Goal: Task Accomplishment & Management: Complete application form

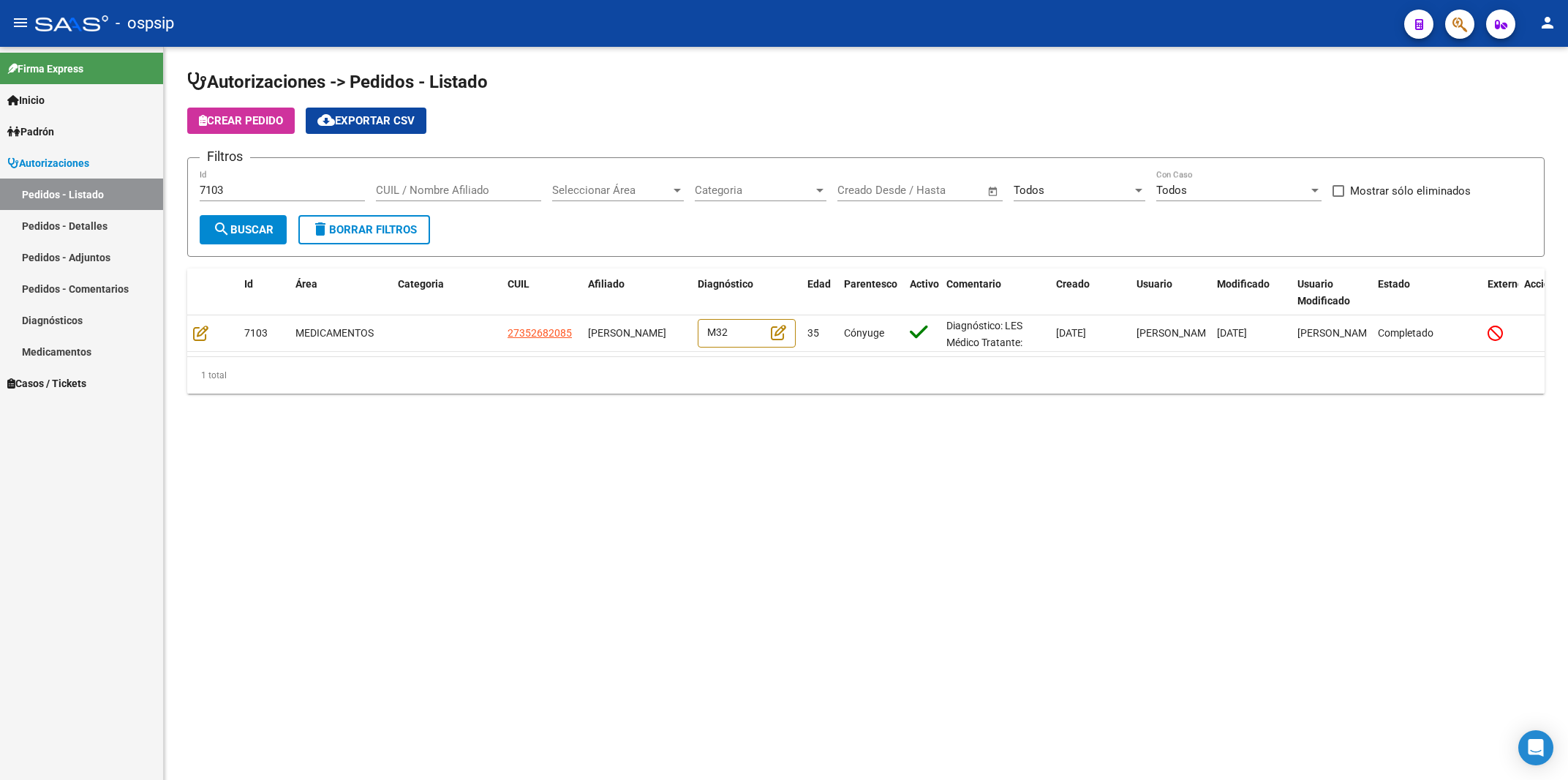
click at [43, 156] on span "Autorizaciones" at bounding box center [48, 164] width 82 height 16
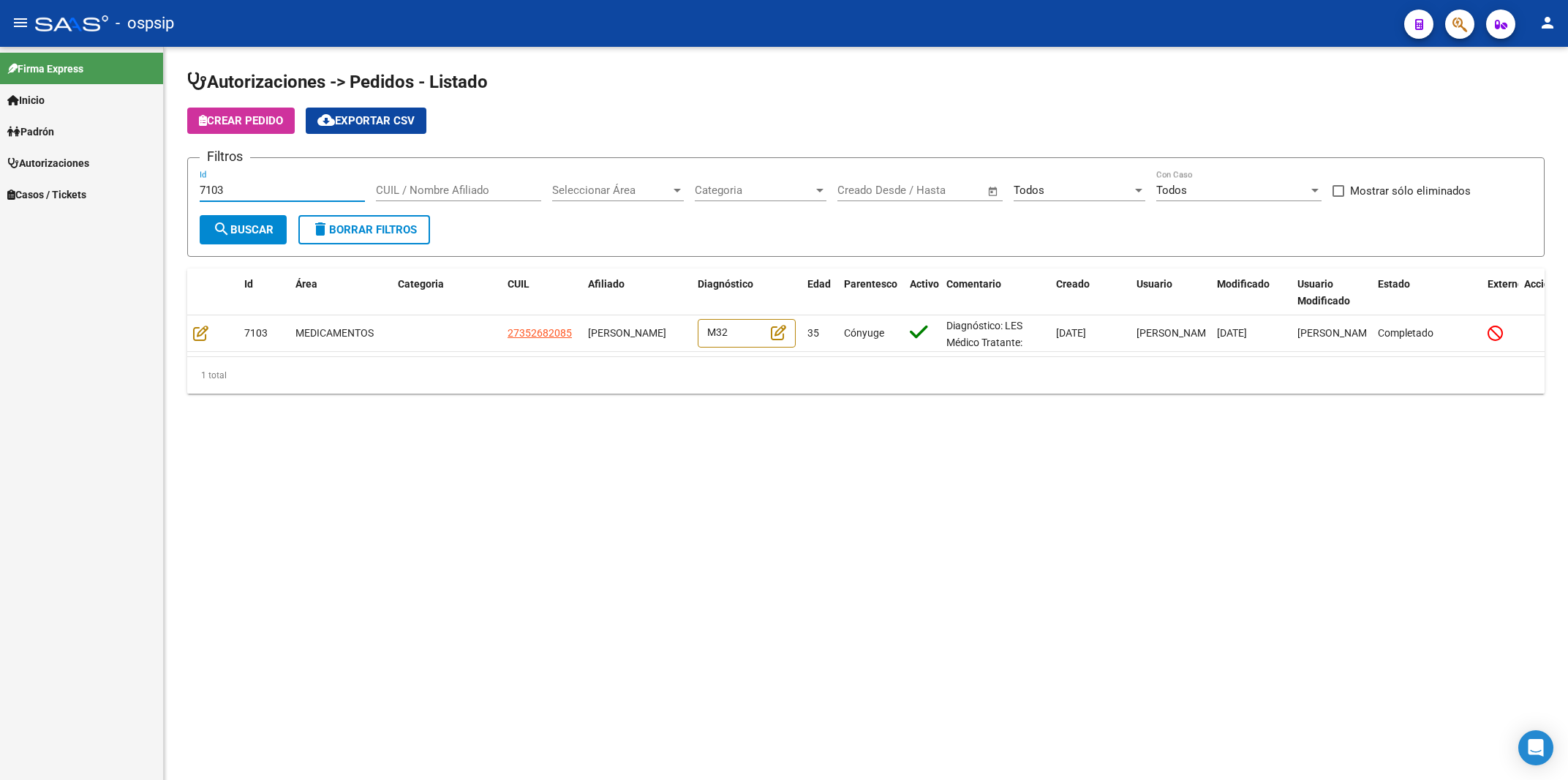
click at [234, 190] on input "7103" at bounding box center [282, 190] width 165 height 13
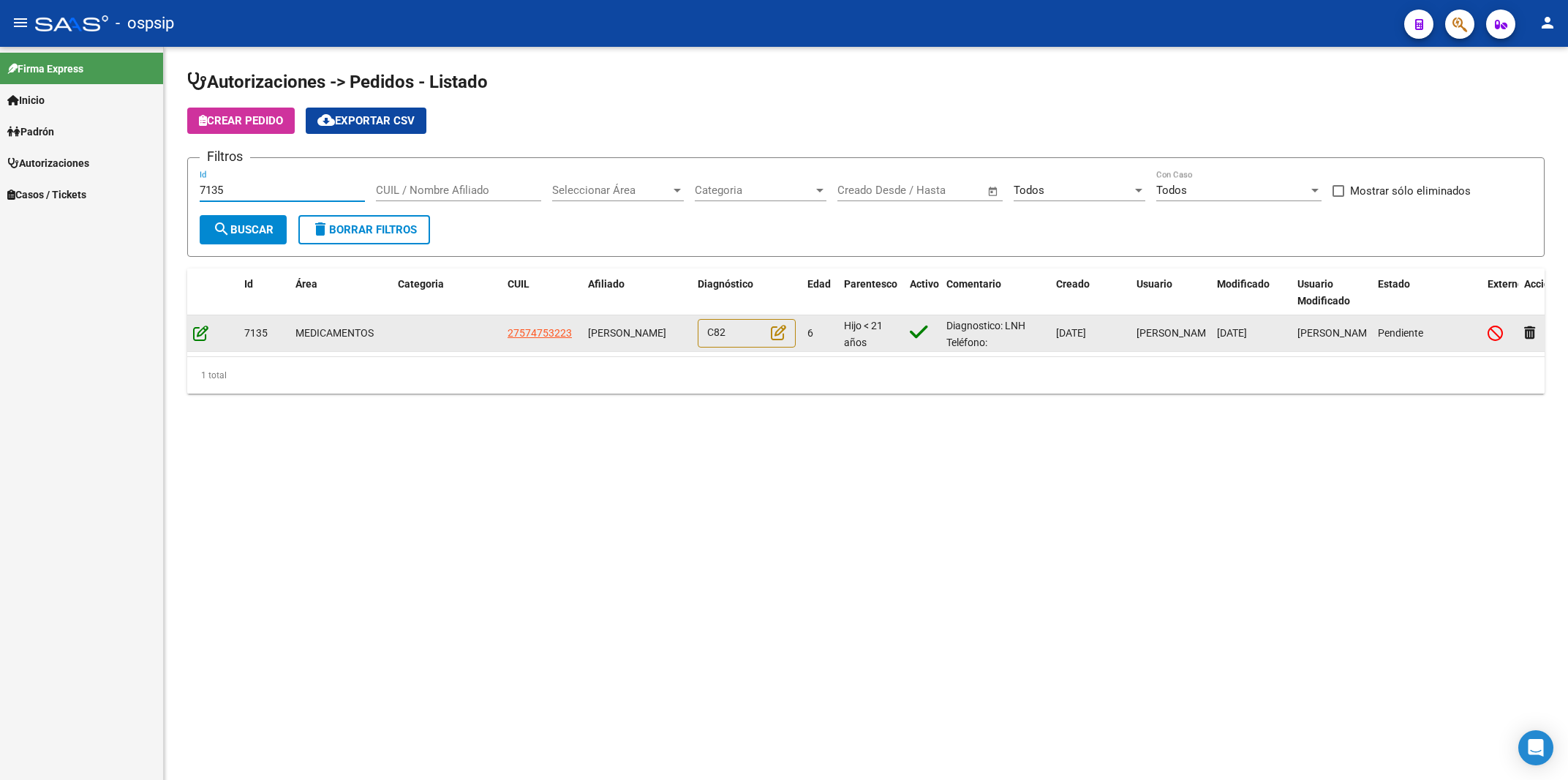
type input "7135"
click at [202, 334] on icon at bounding box center [201, 333] width 15 height 16
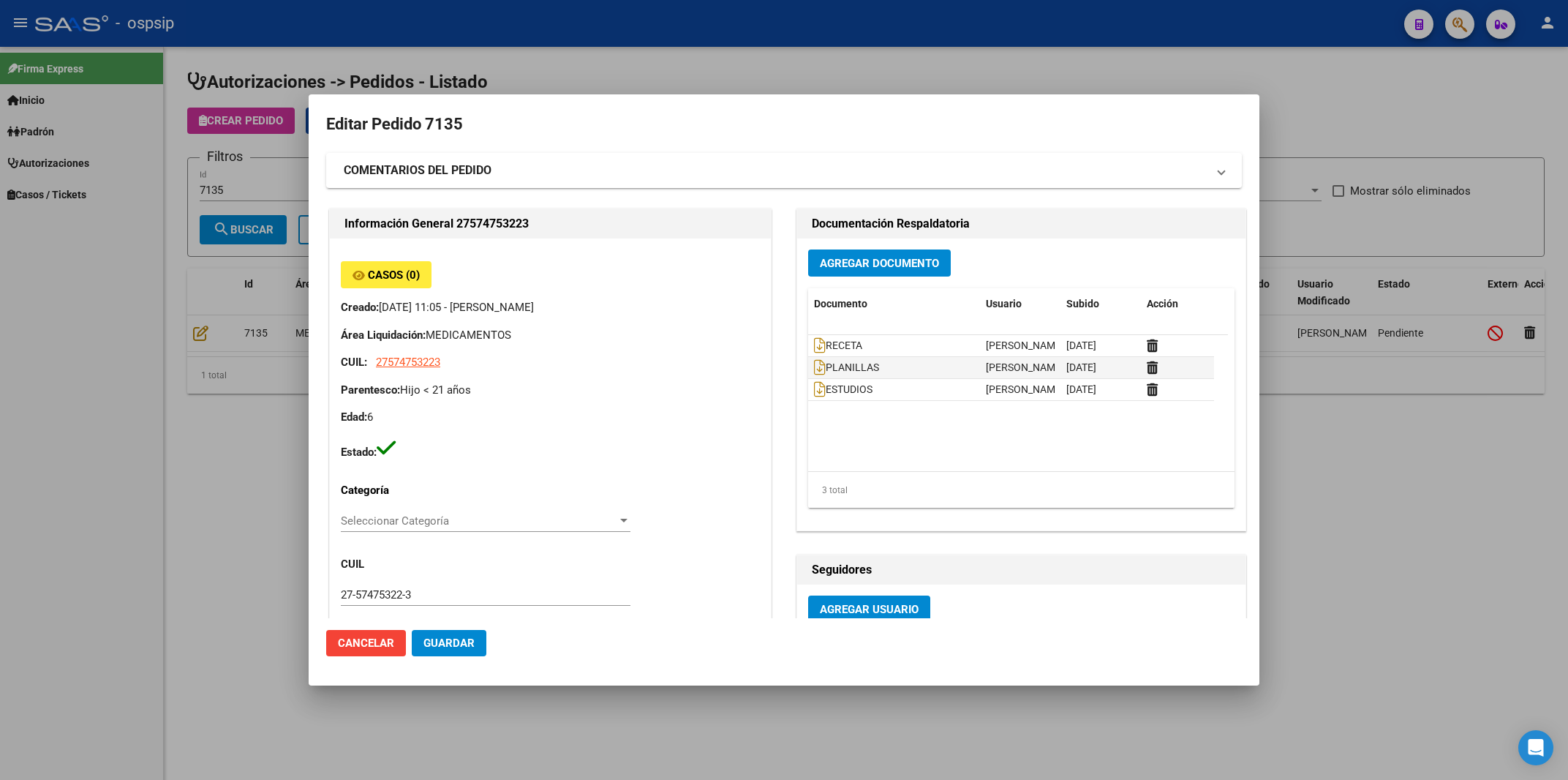
type input "[GEOGRAPHIC_DATA], [PERSON_NAME], [PERSON_NAME] 4375"
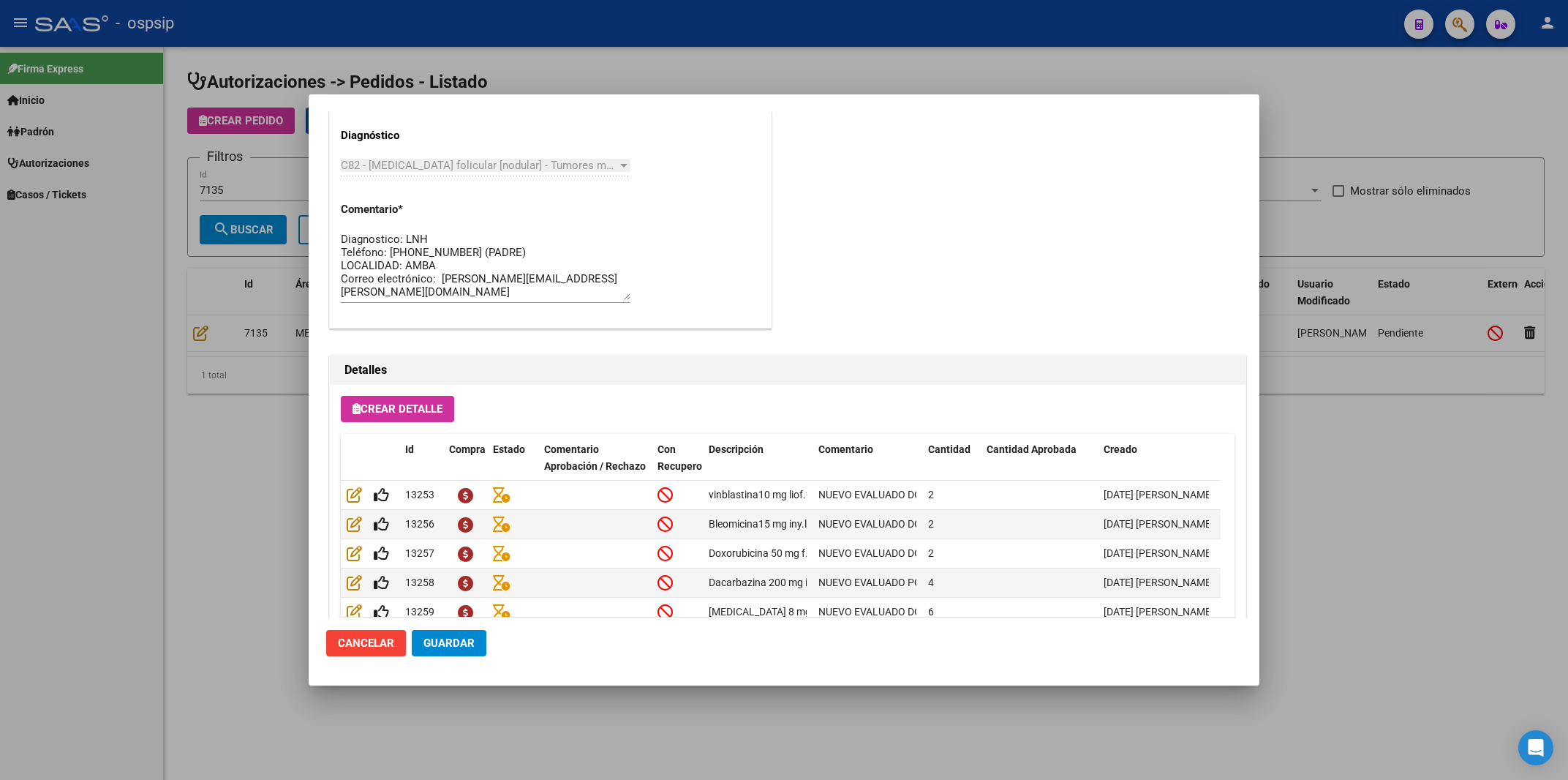
scroll to position [881, 0]
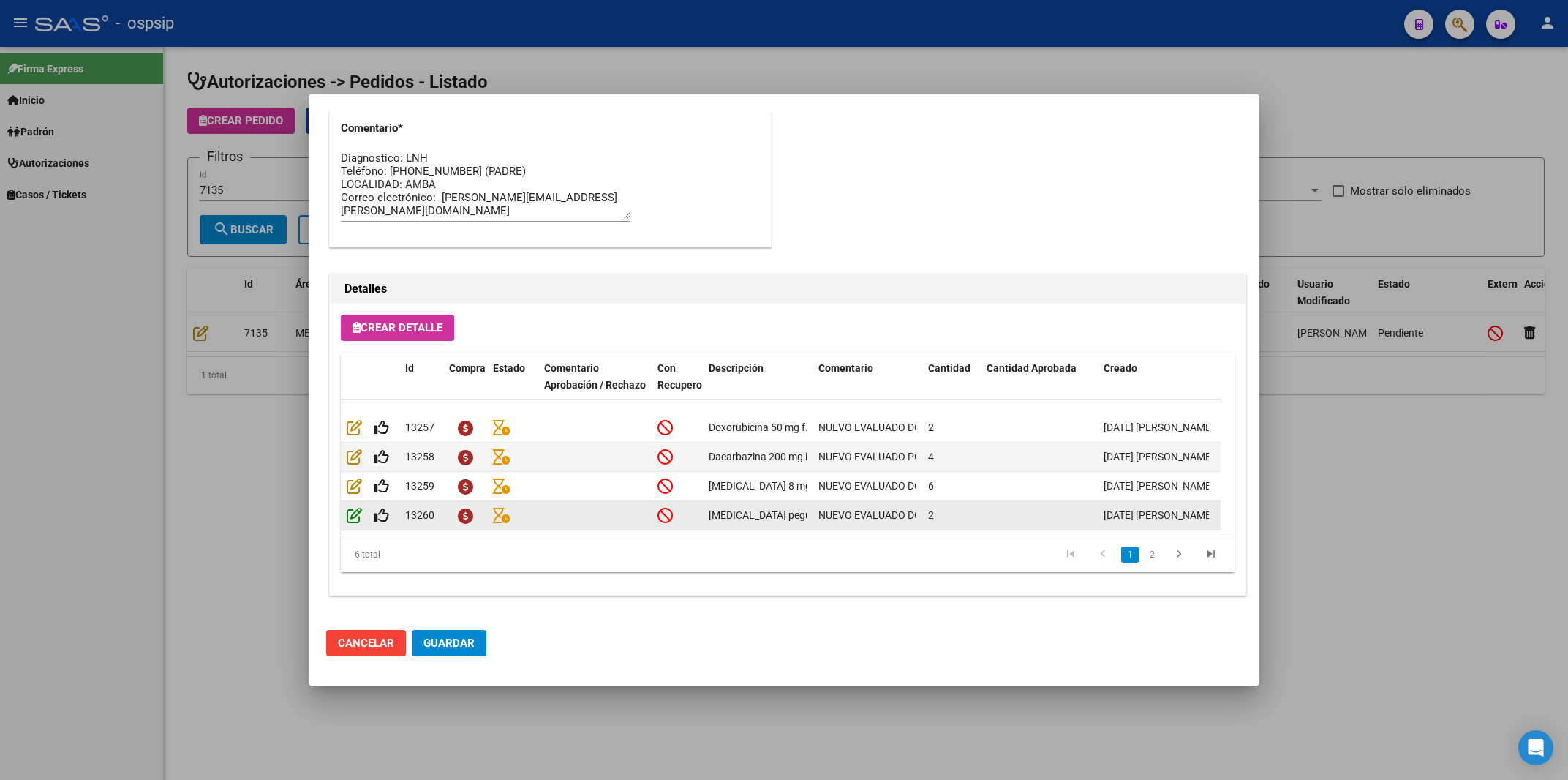
click at [354, 508] on icon at bounding box center [354, 515] width 15 height 16
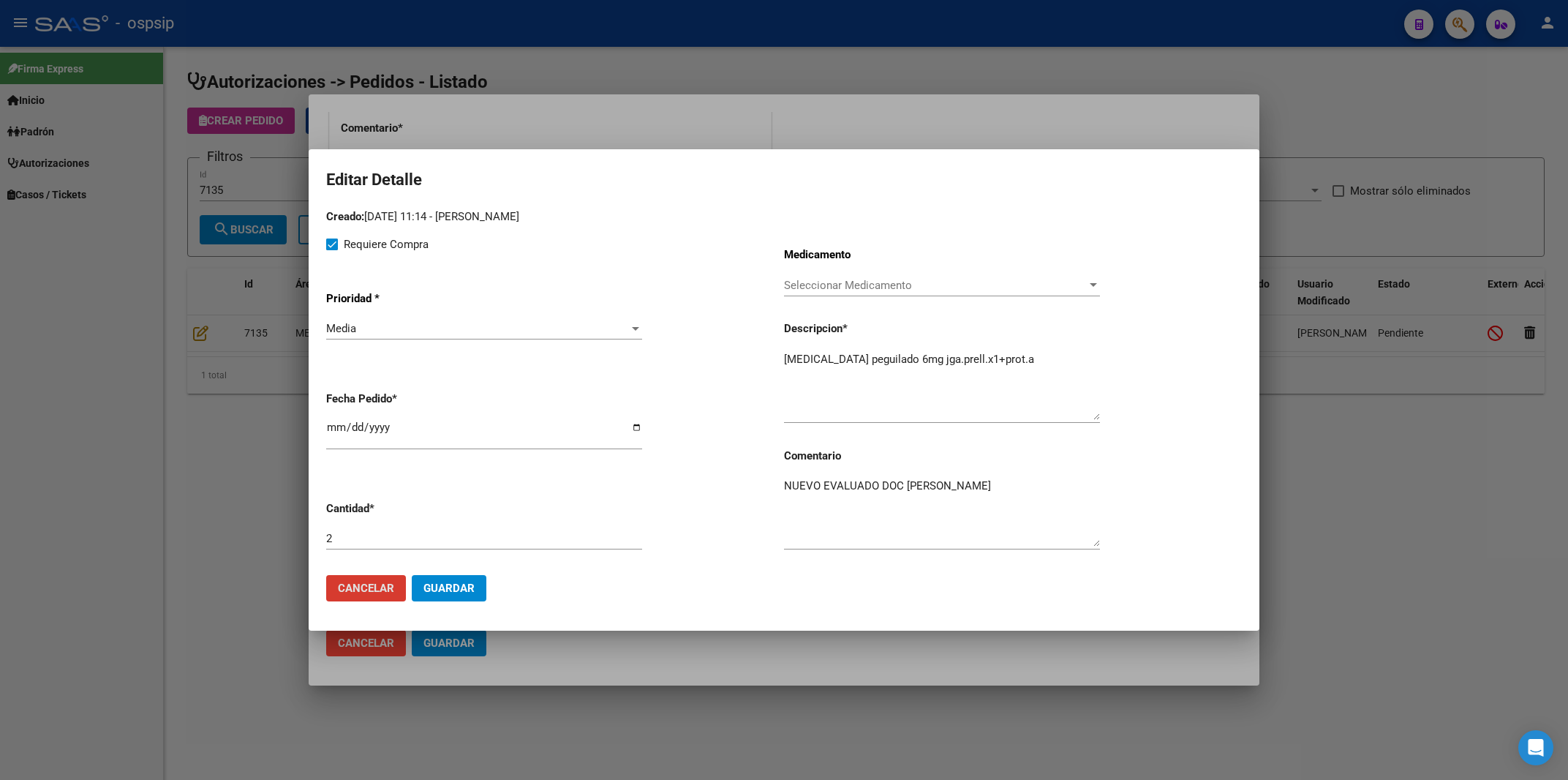
click at [977, 490] on textarea "NUEVO EVALUADO DOC [PERSON_NAME]" at bounding box center [942, 512] width 316 height 68
type textarea "N"
type textarea "SE ADJUNTA LA RECETA CORRECTA!!!"
click at [457, 594] on span "Guardar" at bounding box center [449, 588] width 52 height 13
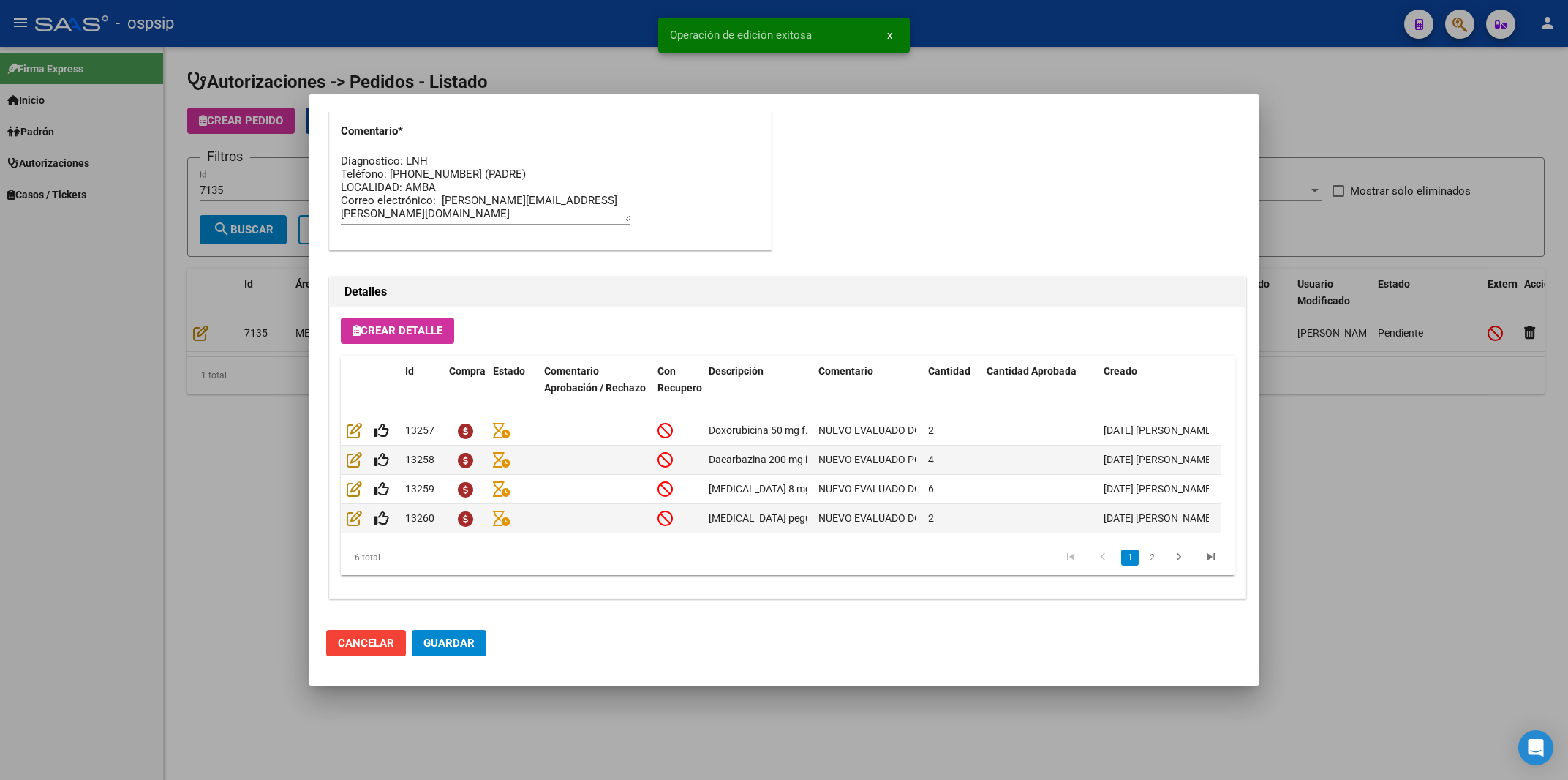
type input "[GEOGRAPHIC_DATA], NUEVE [PERSON_NAME], [PERSON_NAME] 4375"
type input "1170843997"
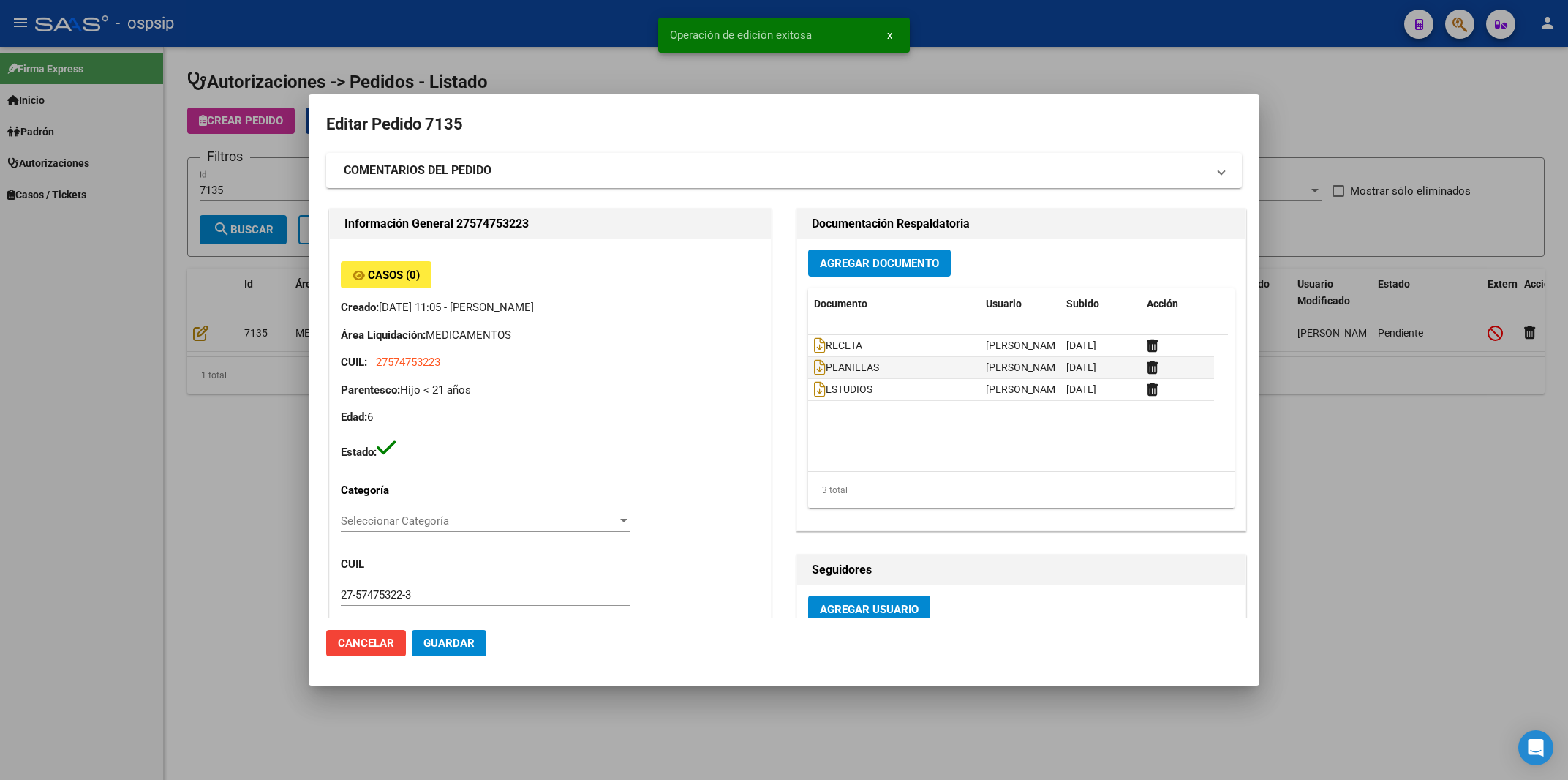
scroll to position [82, 0]
click at [474, 164] on strong "COMENTARIOS DEL PEDIDO" at bounding box center [417, 171] width 147 height 18
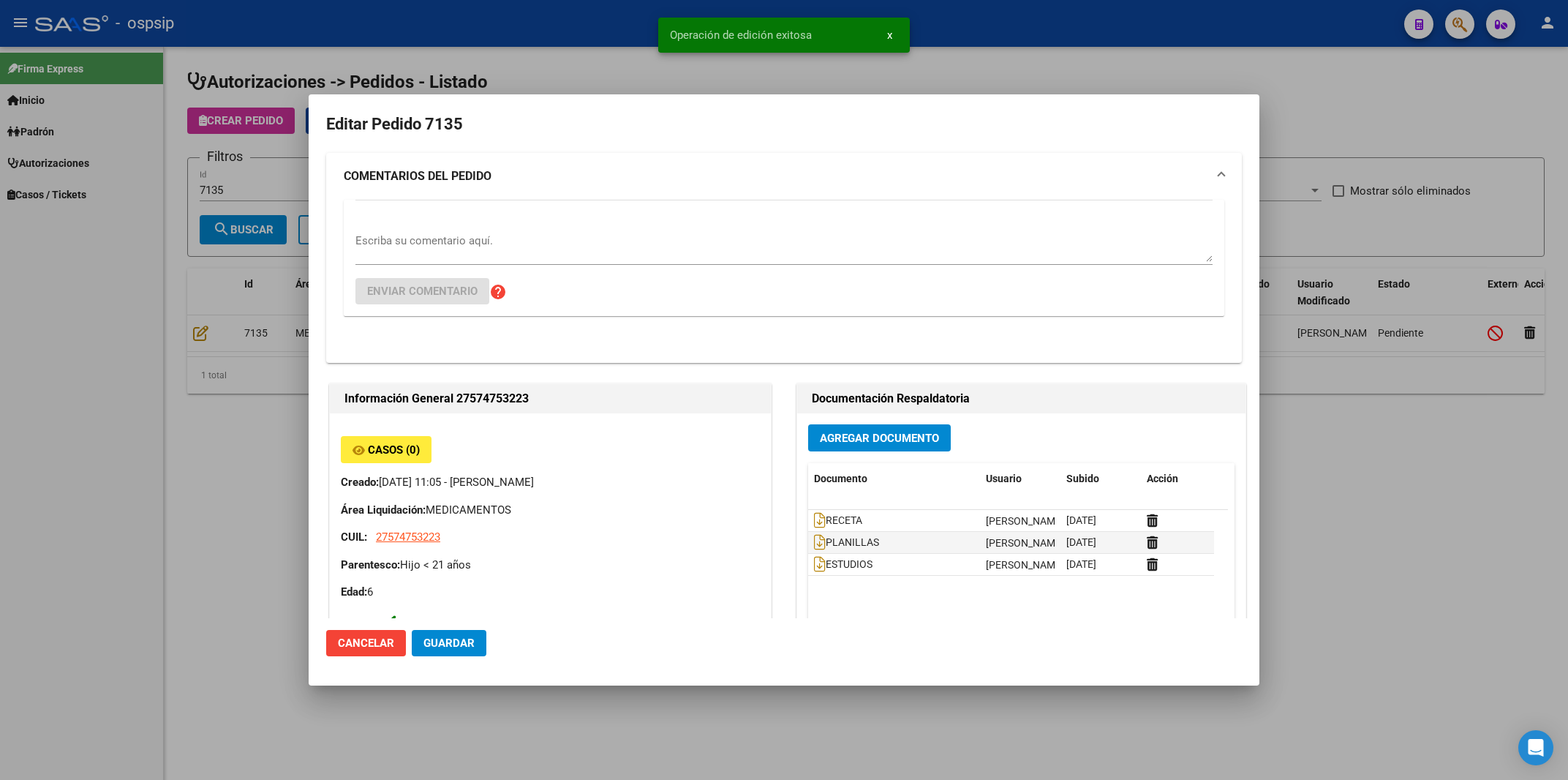
click at [419, 235] on textarea "Escriba su comentario aquí." at bounding box center [784, 247] width 857 height 29
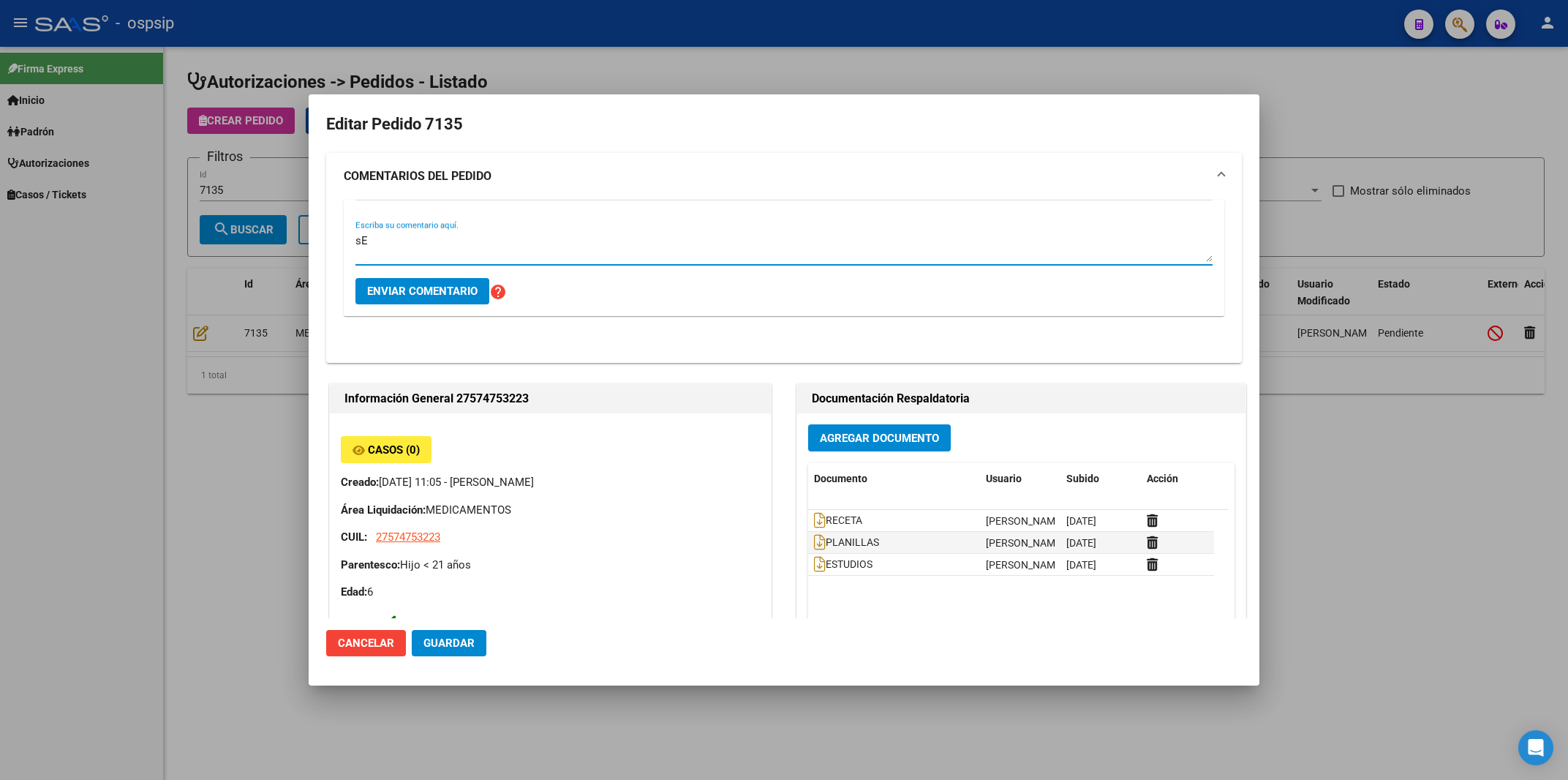
type textarea "s"
type textarea "SE ADJUNTA LA RECETA CORRECTA DE PEG-[MEDICAL_DATA]"
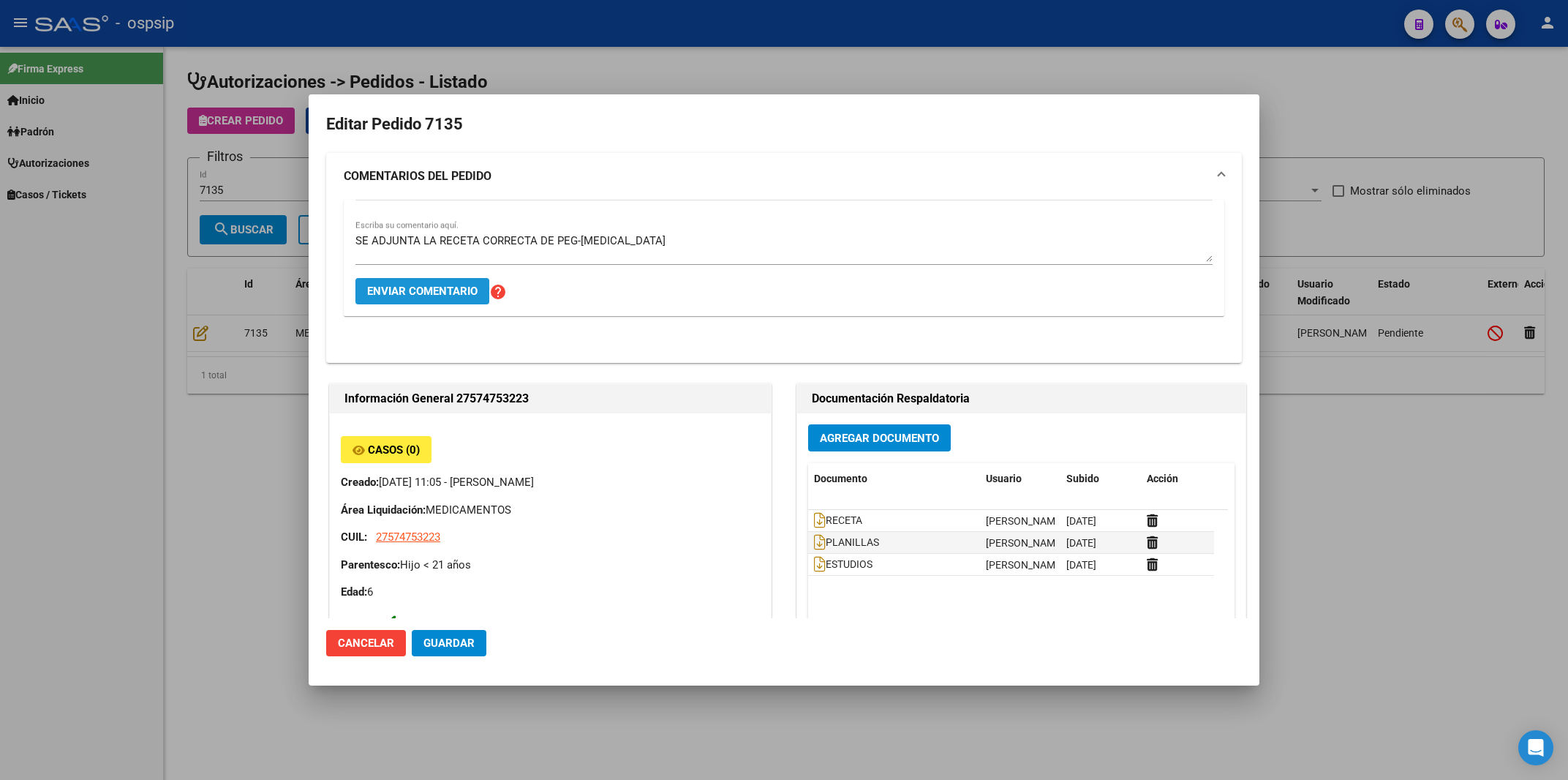
click at [422, 294] on span "Enviar comentario" at bounding box center [422, 291] width 110 height 13
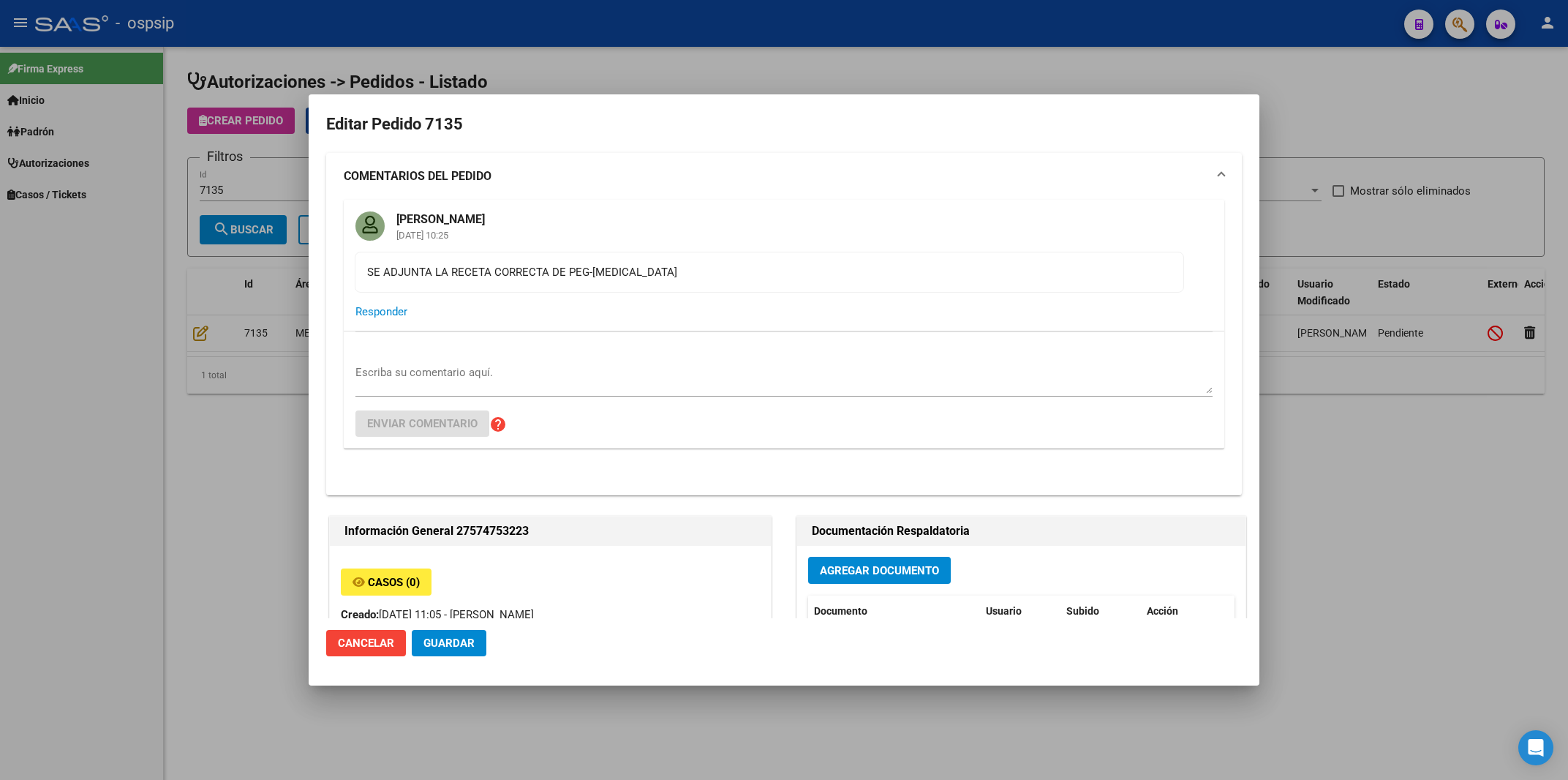
click at [872, 572] on span "Agregar Documento" at bounding box center [879, 570] width 119 height 13
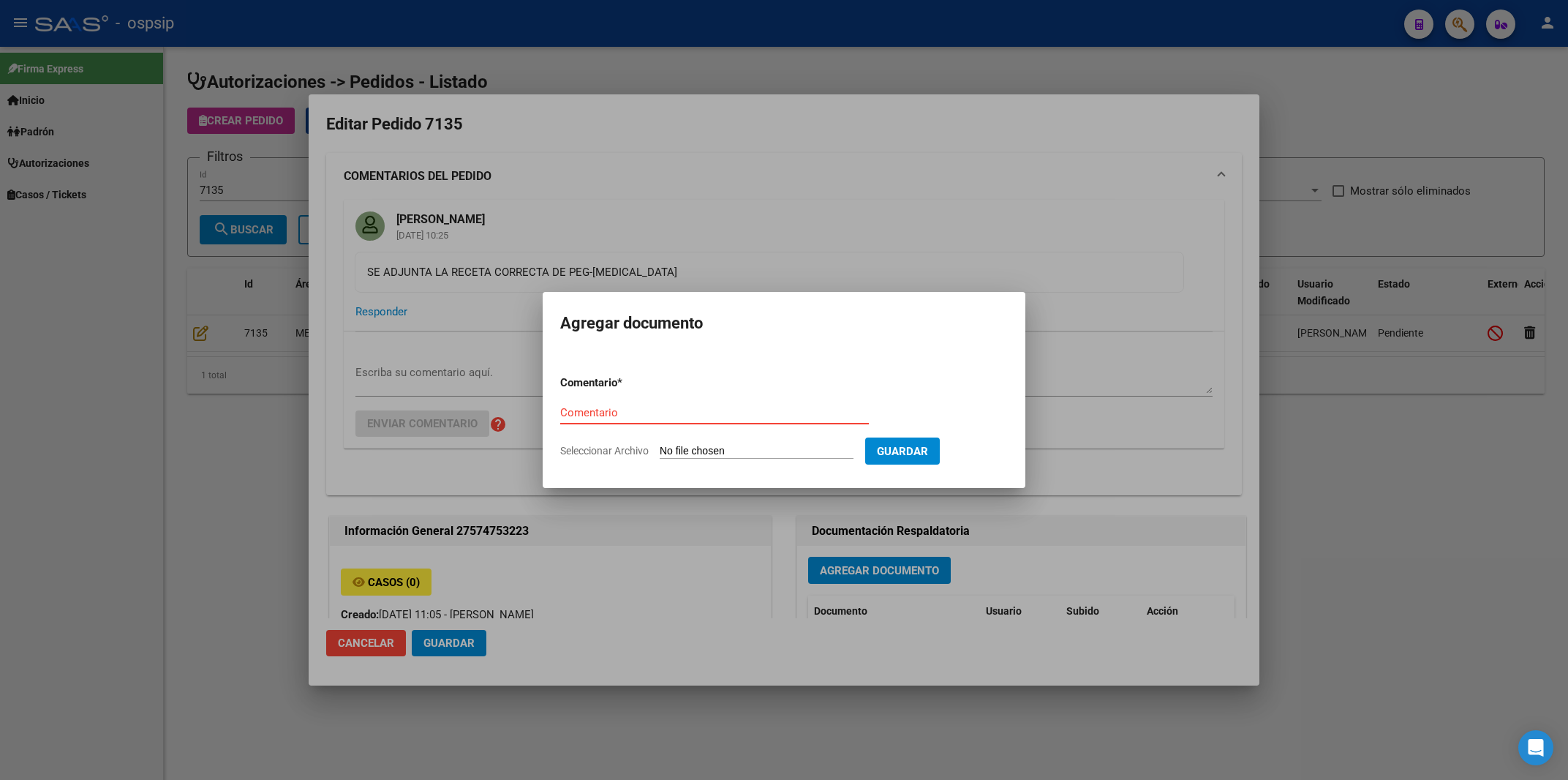
click at [628, 414] on input "Comentario" at bounding box center [714, 413] width 308 height 13
type input "RECETA PEG-[MEDICAL_DATA]"
click at [696, 449] on input "Seleccionar Archivo" at bounding box center [756, 451] width 194 height 14
type input "C:\fakepath\RECETA PEG-[MEDICAL_DATA].pdf"
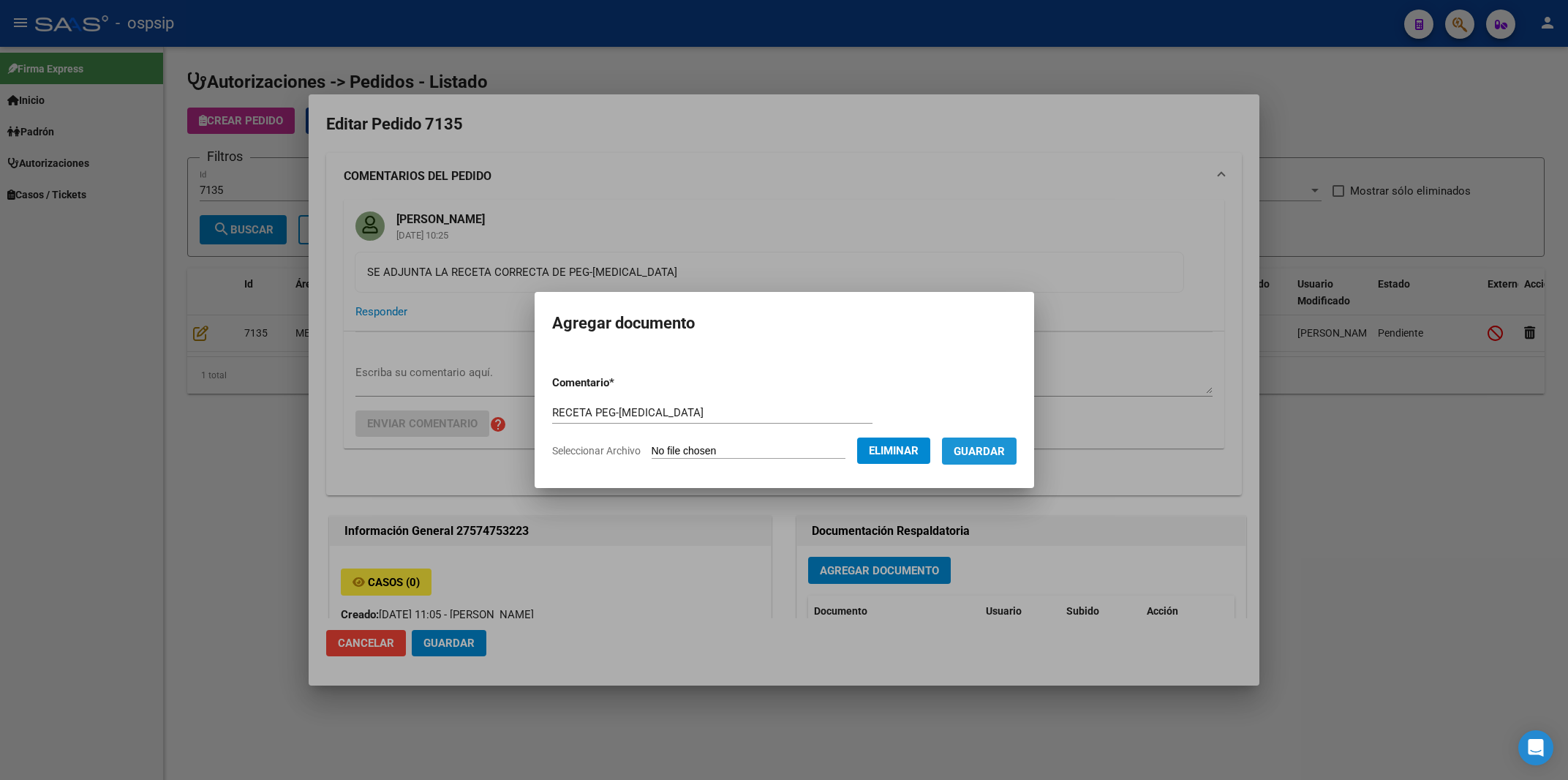
click at [992, 454] on span "Guardar" at bounding box center [979, 451] width 52 height 13
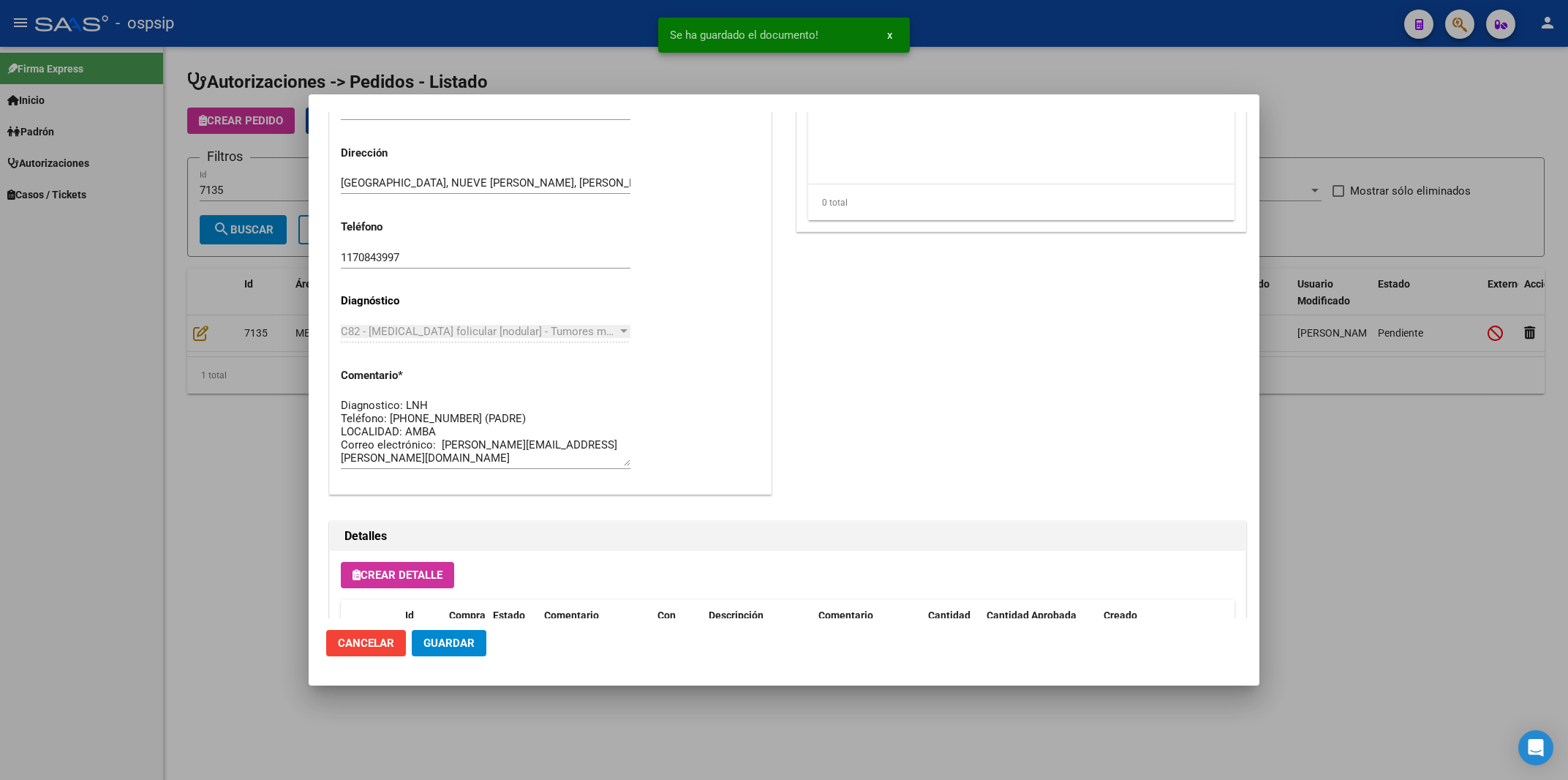
scroll to position [1189, 0]
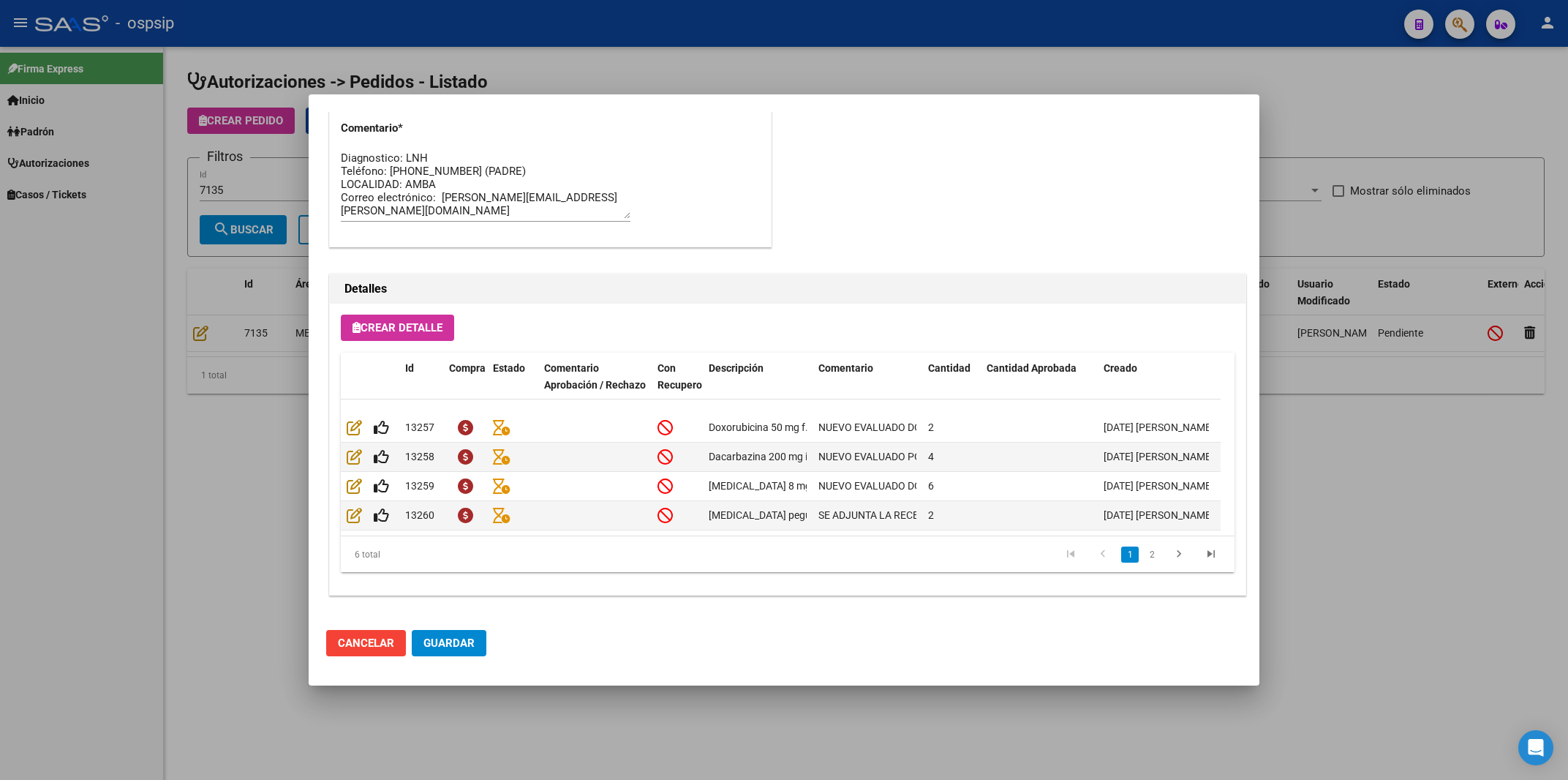
click at [460, 645] on span "Guardar" at bounding box center [449, 643] width 52 height 13
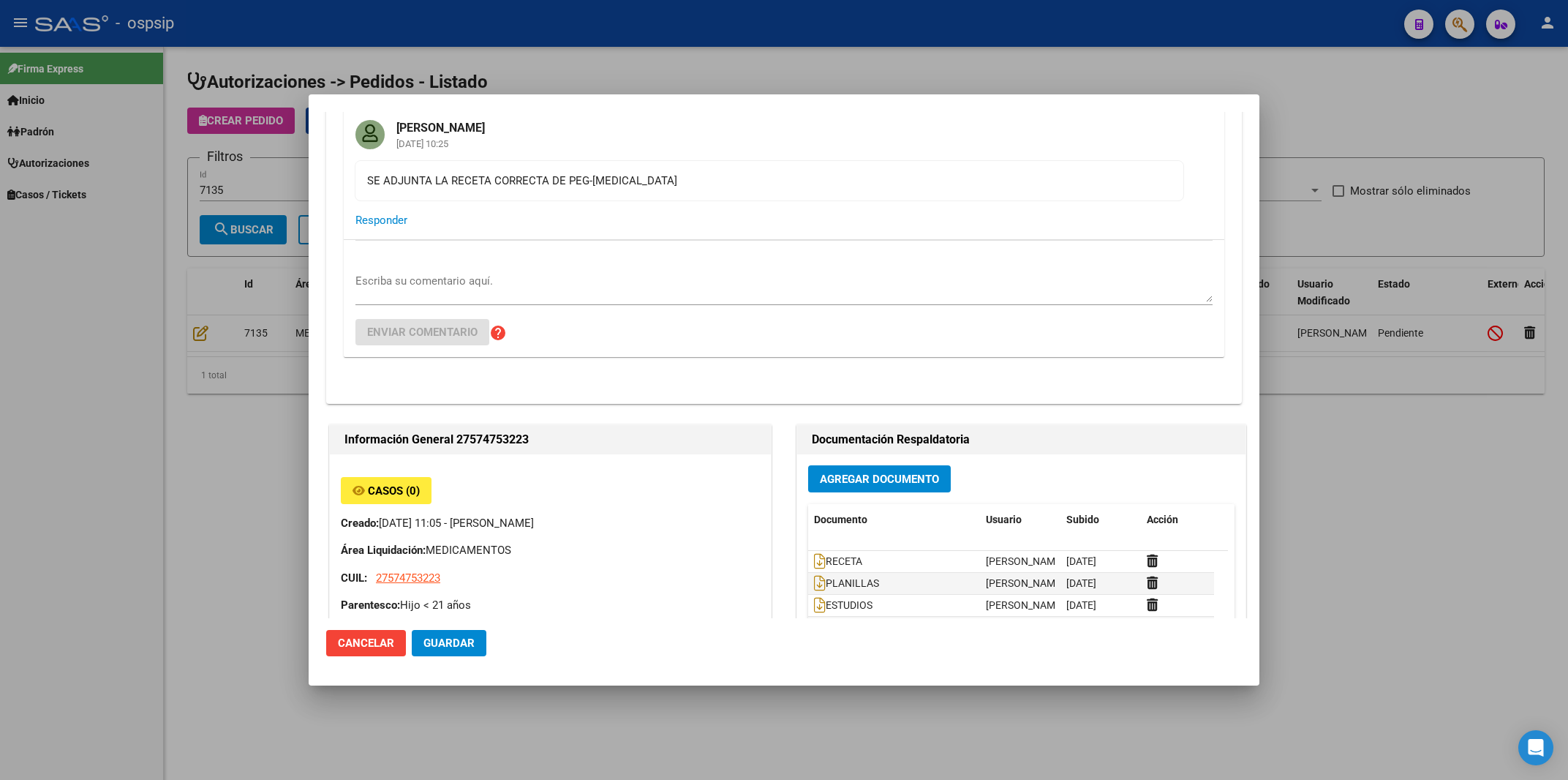
scroll to position [0, 0]
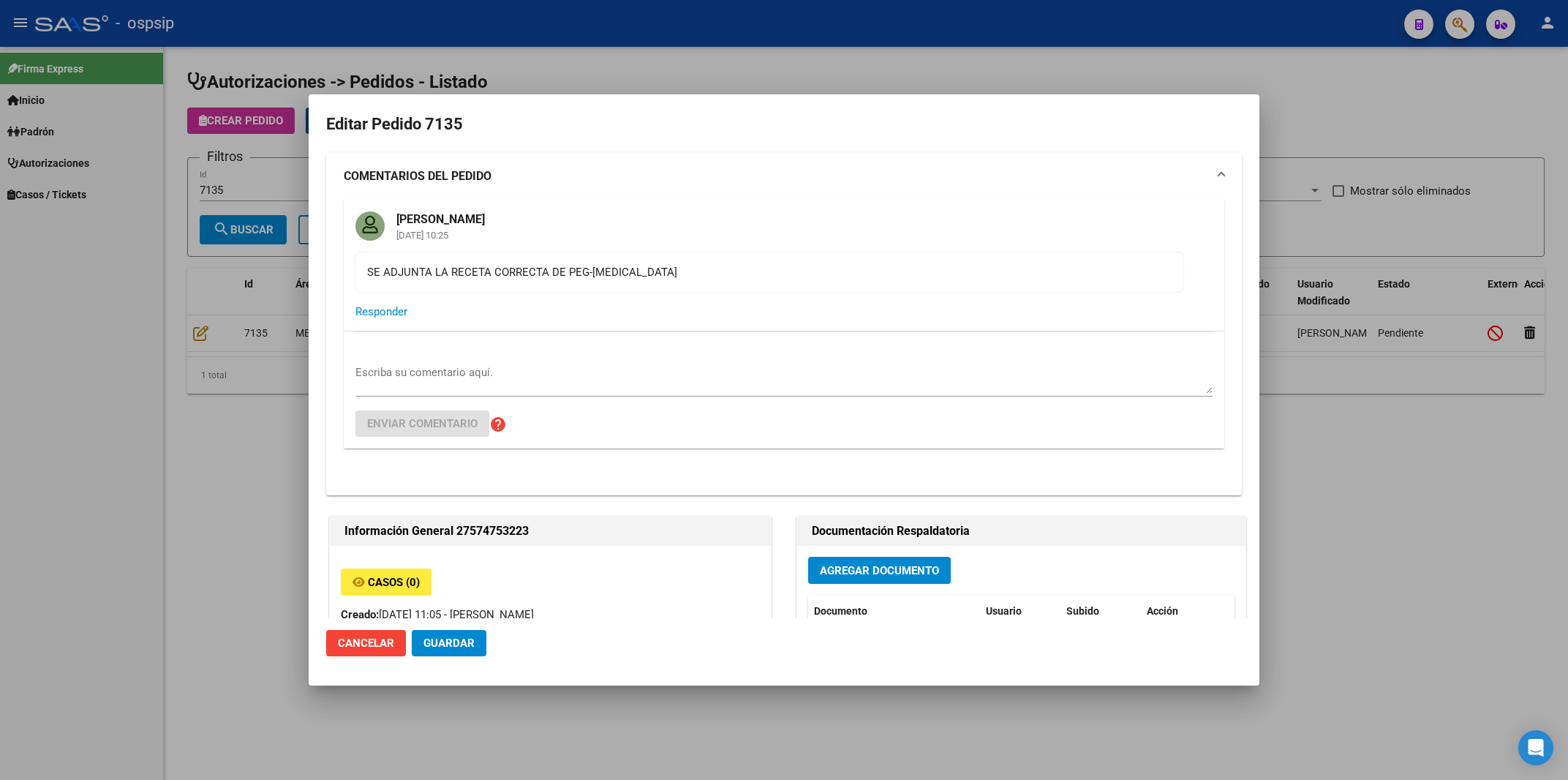
click at [1045, 77] on div at bounding box center [784, 390] width 1568 height 780
